Goal: Find specific page/section: Find specific page/section

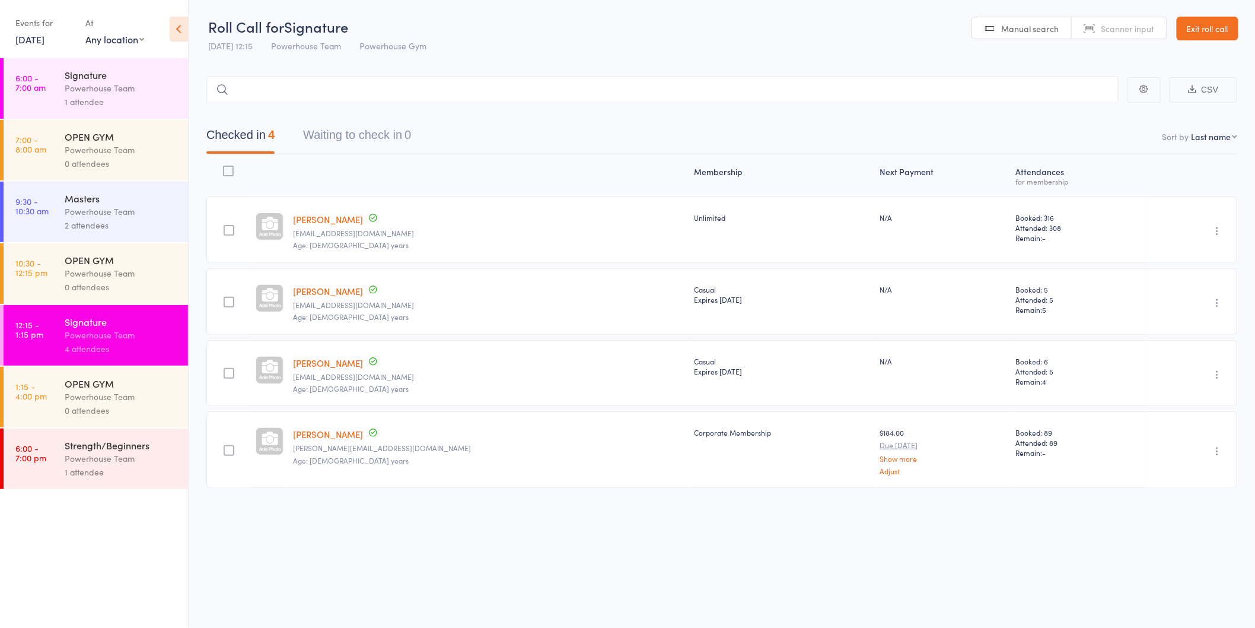
click at [61, 469] on link "6:00 - 7:00 pm Strength/Beginners Powerhouse Team 1 attendee" at bounding box center [96, 458] width 184 height 61
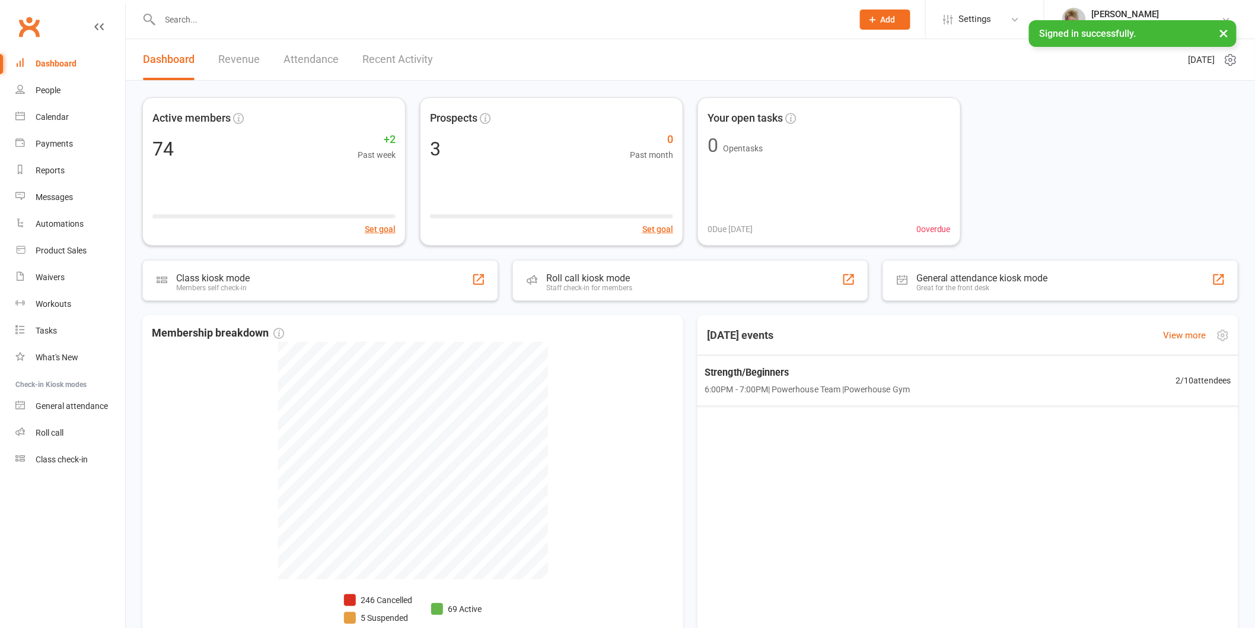
click at [807, 360] on div "Strength/Beginners 6:00PM - 7:00PM | Powerhouse Team | Powerhouse Gym 2 / 10 at…" at bounding box center [967, 380] width 555 height 50
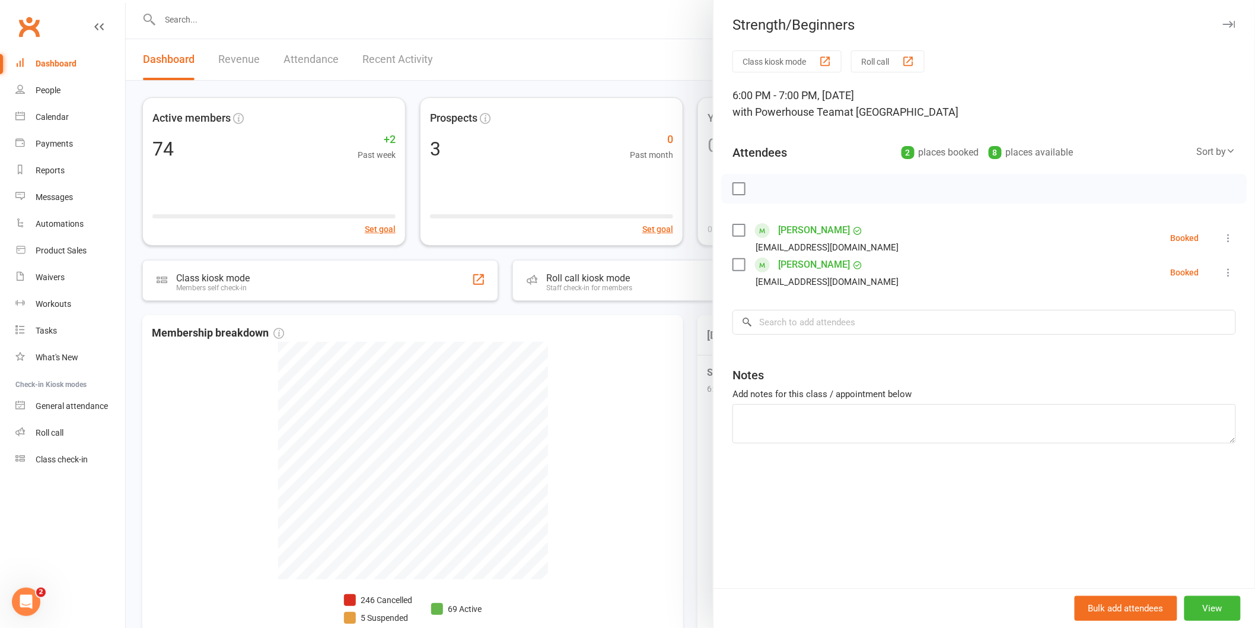
click at [692, 335] on div at bounding box center [690, 314] width 1129 height 628
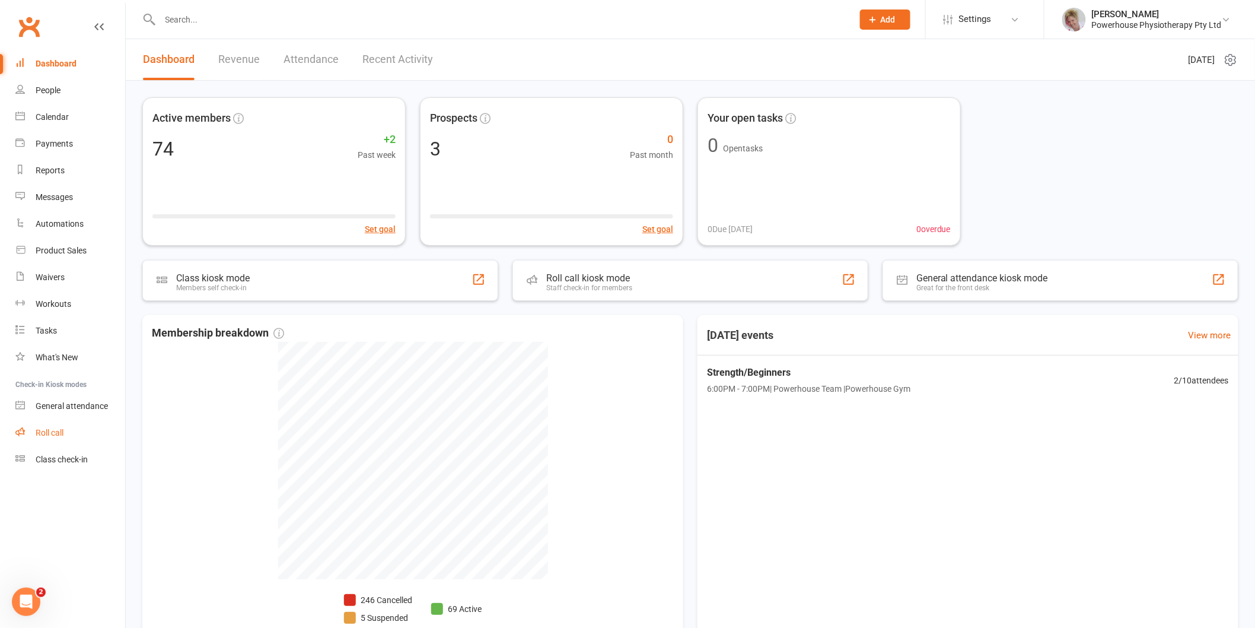
click at [64, 426] on link "Roll call" at bounding box center [70, 432] width 110 height 27
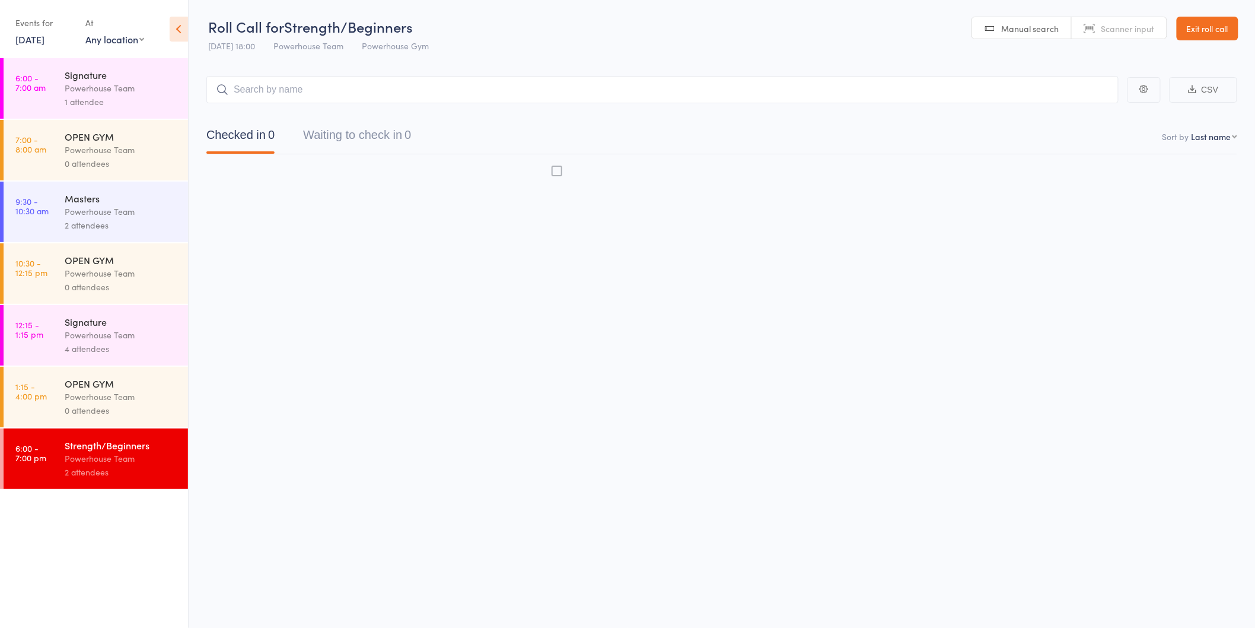
click at [126, 449] on div "Strength/Beginners" at bounding box center [121, 444] width 113 height 13
